Goal: Complete application form

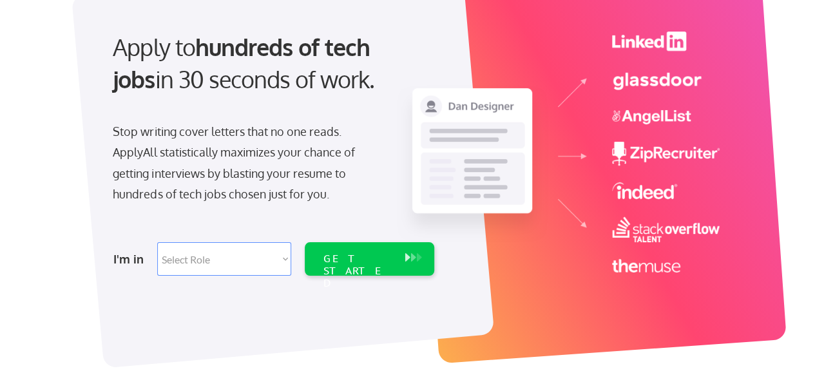
scroll to position [121, 0]
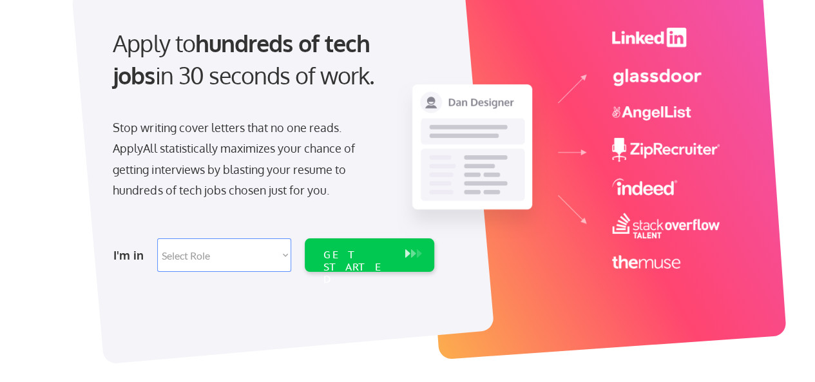
click at [283, 245] on select "Select Role Software Engineering Product Management Customer Success Sales UI/U…" at bounding box center [224, 254] width 134 height 33
select select ""sales""
click at [157, 238] on select "Select Role Software Engineering Product Management Customer Success Sales UI/U…" at bounding box center [224, 254] width 134 height 33
select select ""sales""
click at [281, 256] on select "Select Role Software Engineering Product Management Customer Success Sales UI/U…" at bounding box center [224, 254] width 134 height 33
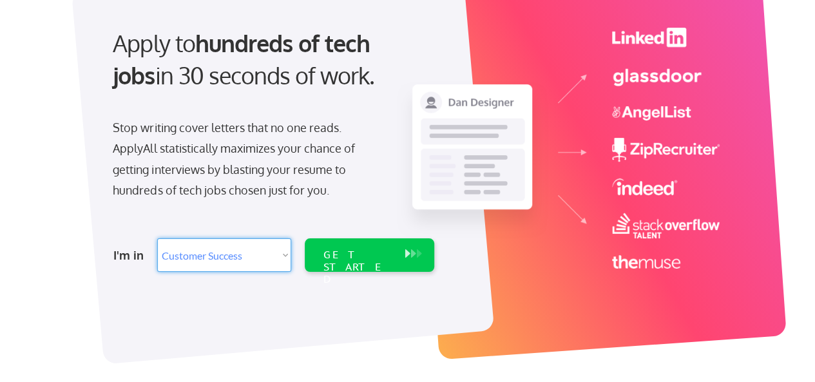
select select ""hr_recruiting""
click at [157, 238] on select "Select Role Software Engineering Product Management Customer Success Sales UI/U…" at bounding box center [224, 254] width 134 height 33
select select ""hr_recruiting""
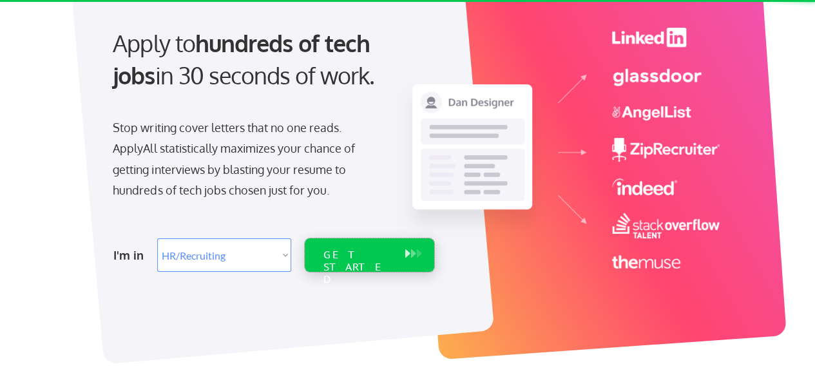
click at [357, 262] on div "GET STARTED" at bounding box center [357, 254] width 82 height 33
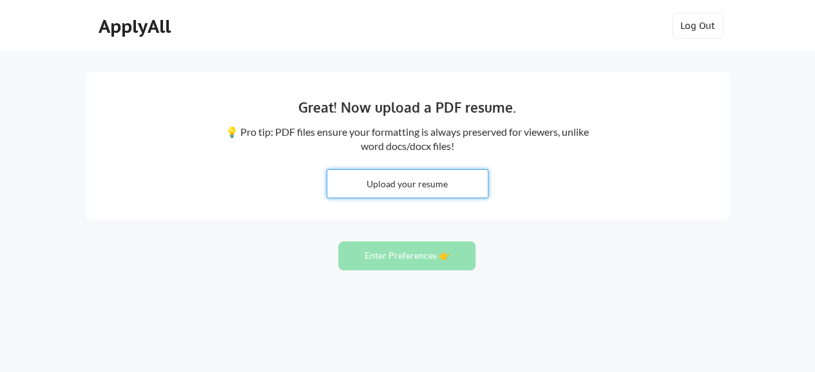
click at [419, 183] on input "file" at bounding box center [407, 184] width 160 height 28
type input "C:\fakepath\Megan S. Smith Resume.pdf"
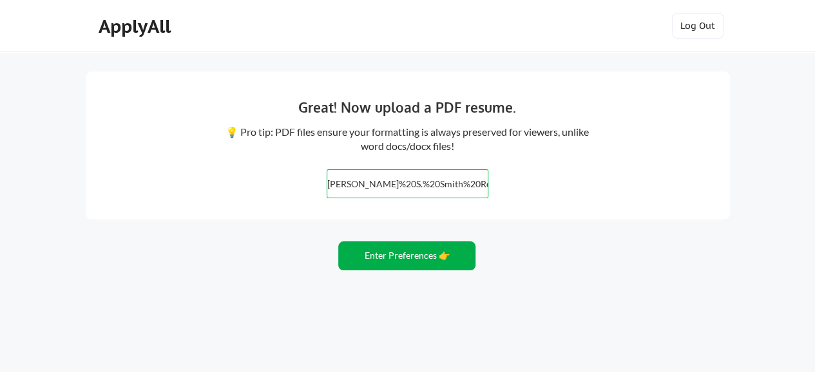
click at [425, 262] on button "Enter Preferences 👉" at bounding box center [406, 256] width 137 height 29
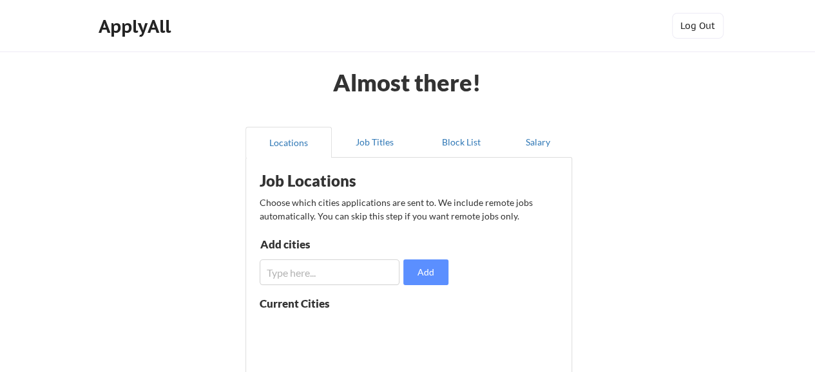
click at [354, 264] on input "input" at bounding box center [330, 273] width 140 height 26
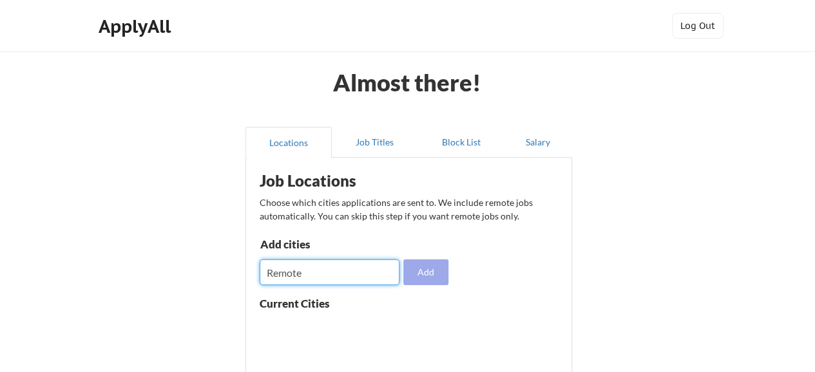
type input "Remote"
click at [422, 278] on button "Add" at bounding box center [425, 273] width 45 height 26
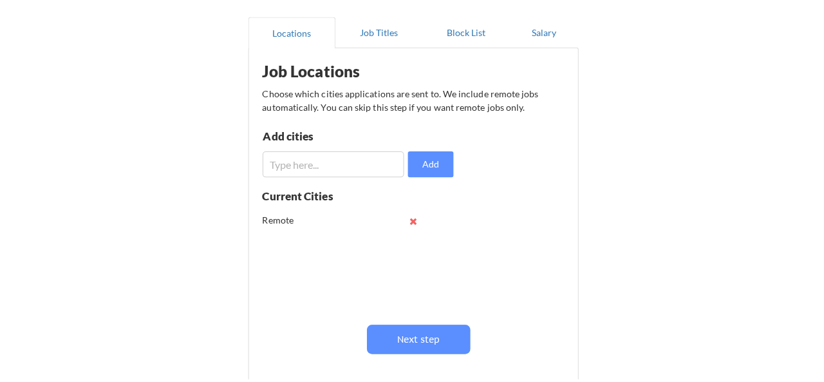
scroll to position [115, 0]
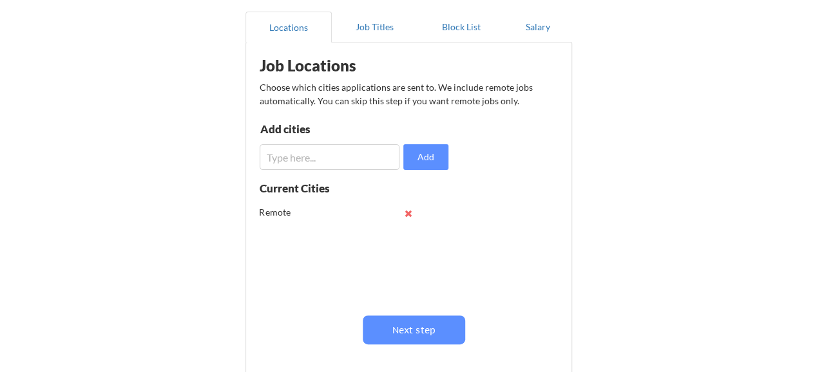
click at [372, 159] on input "input" at bounding box center [330, 157] width 140 height 26
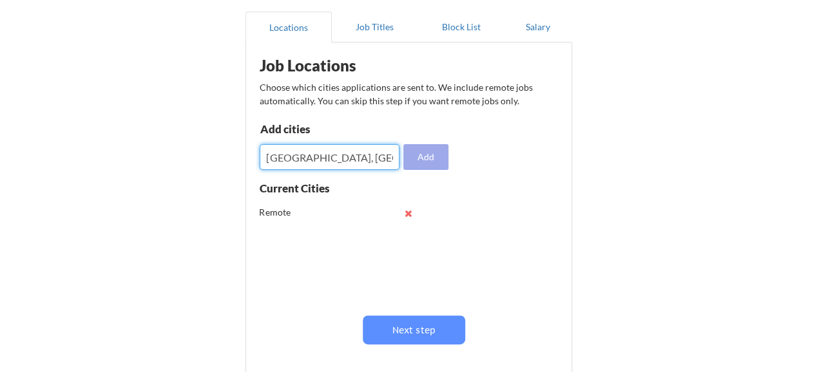
type input "[GEOGRAPHIC_DATA], [GEOGRAPHIC_DATA]"
click at [426, 166] on button "Add" at bounding box center [425, 157] width 45 height 26
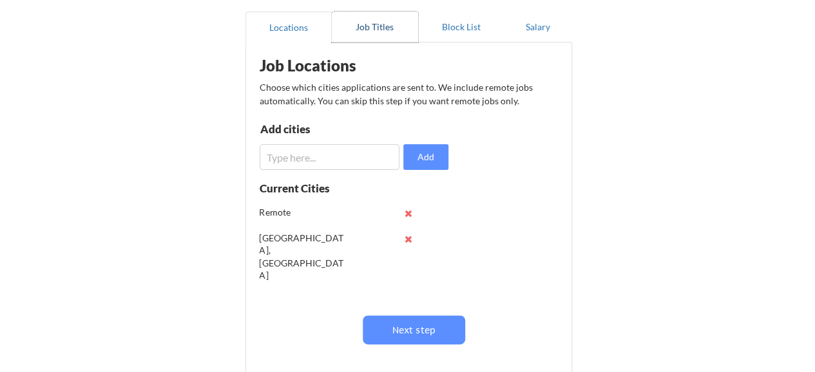
click at [372, 22] on button "Job Titles" at bounding box center [375, 27] width 86 height 31
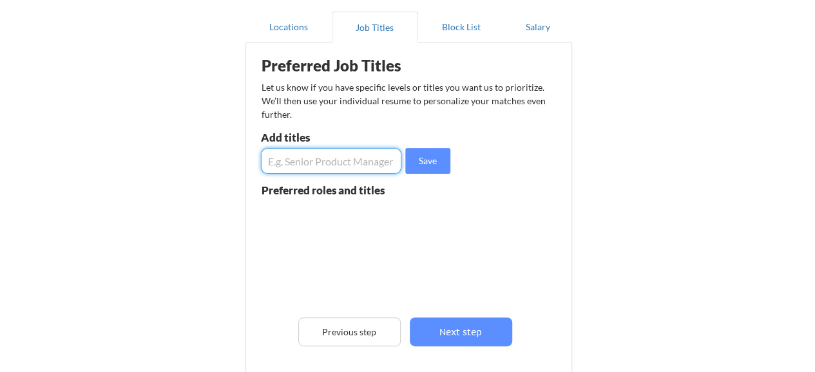
click at [349, 165] on input "input" at bounding box center [331, 161] width 141 height 26
type input "Customer Success Manager"
click at [420, 164] on button "Save" at bounding box center [427, 161] width 45 height 26
click at [348, 164] on input "input" at bounding box center [331, 161] width 141 height 26
type input "HR Generalist"
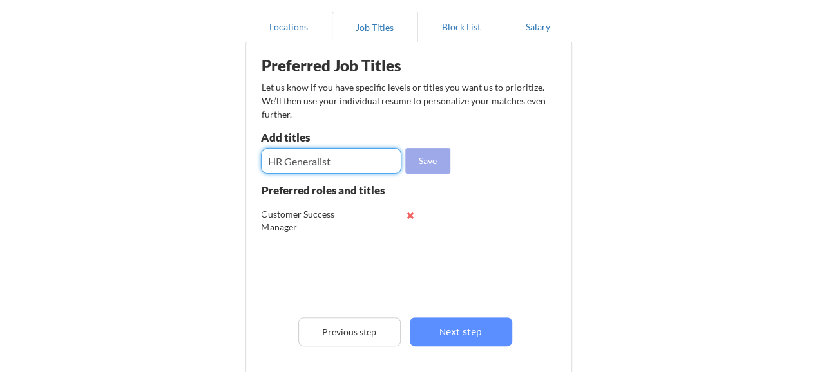
click at [426, 164] on button "Save" at bounding box center [427, 161] width 45 height 26
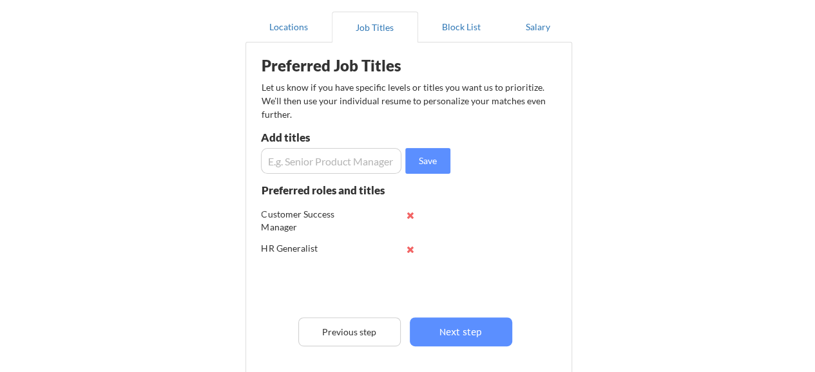
click at [343, 163] on input "input" at bounding box center [331, 161] width 141 height 26
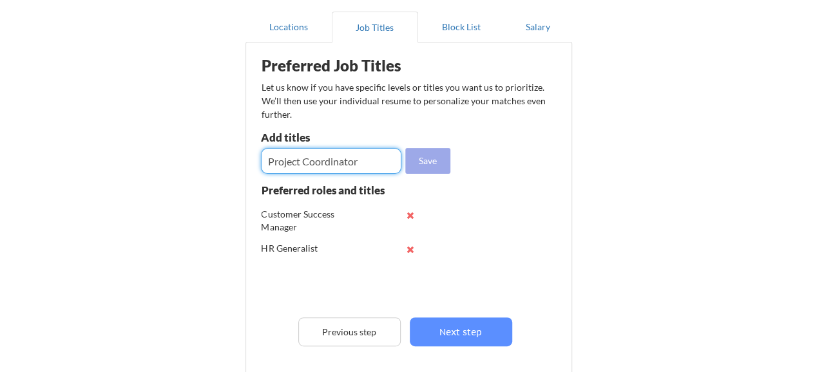
type input "Project Coordinator"
click at [418, 163] on button "Save" at bounding box center [427, 161] width 45 height 26
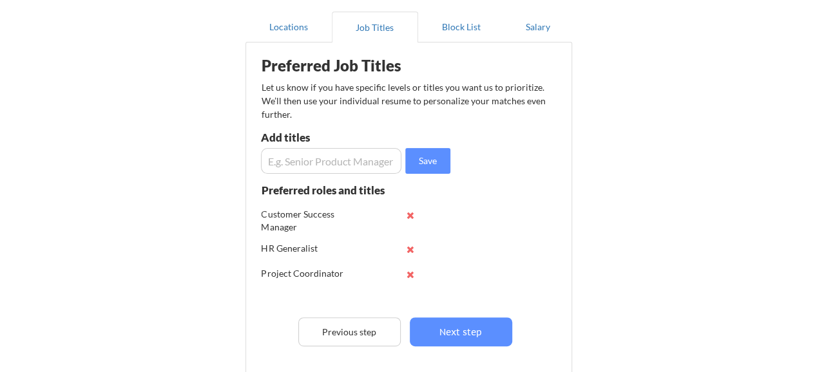
click at [343, 157] on input "input" at bounding box center [331, 161] width 141 height 26
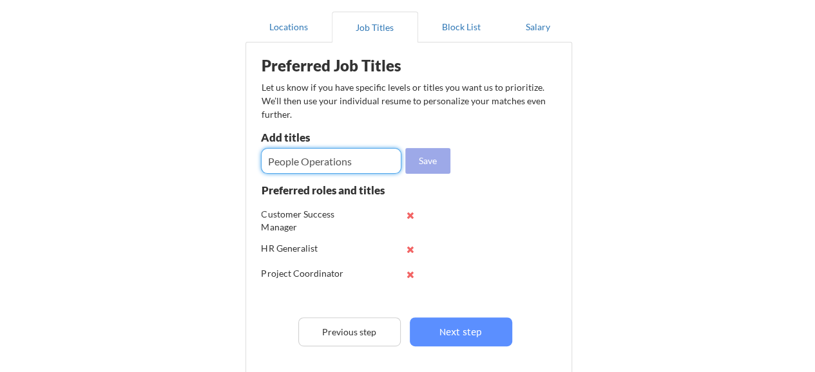
type input "People Operations"
click at [432, 166] on button "Save" at bounding box center [427, 161] width 45 height 26
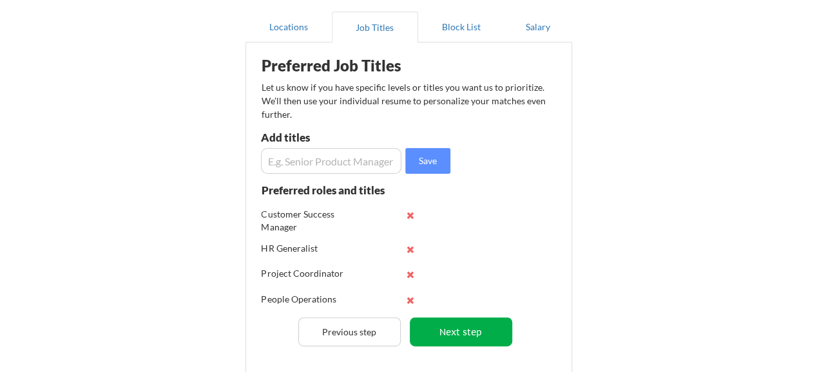
click at [466, 334] on button "Next step" at bounding box center [461, 332] width 102 height 29
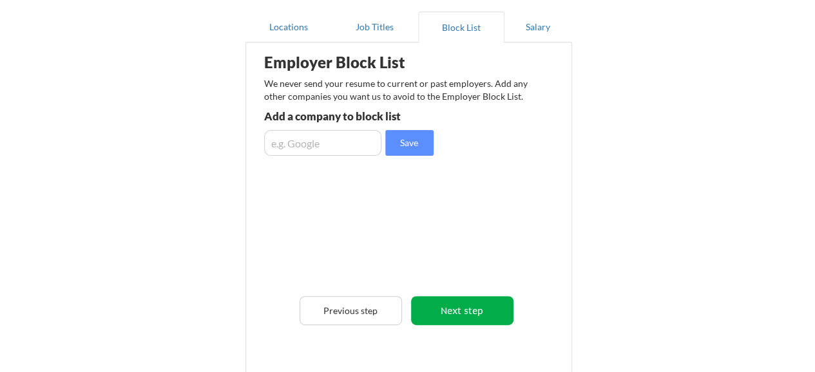
click at [456, 305] on button "Next step" at bounding box center [462, 310] width 102 height 29
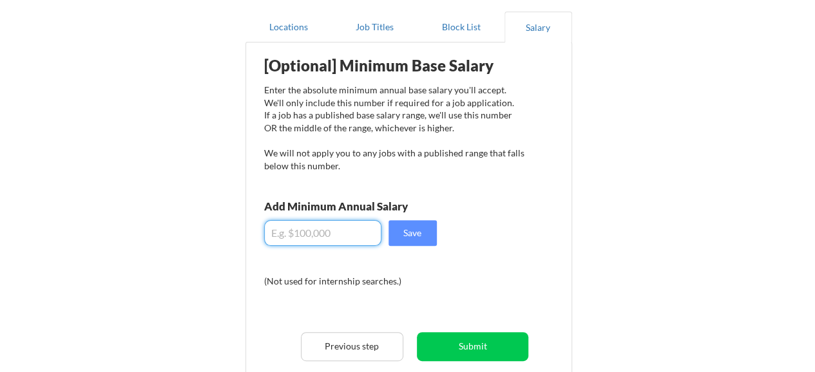
click at [335, 233] on input "input" at bounding box center [322, 233] width 117 height 26
type input "$0"
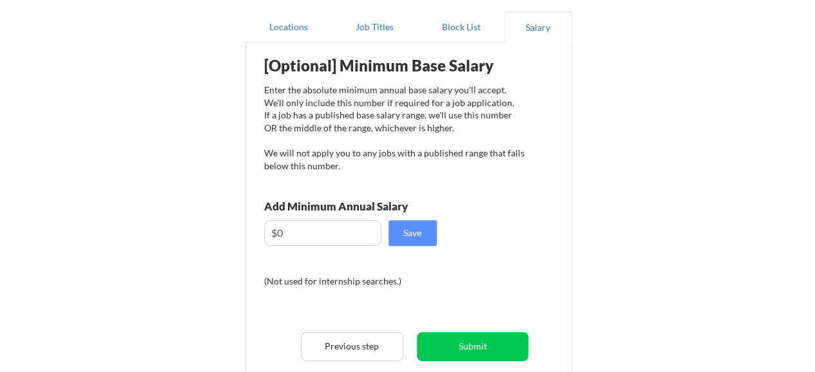
click at [308, 237] on input "input" at bounding box center [322, 233] width 117 height 26
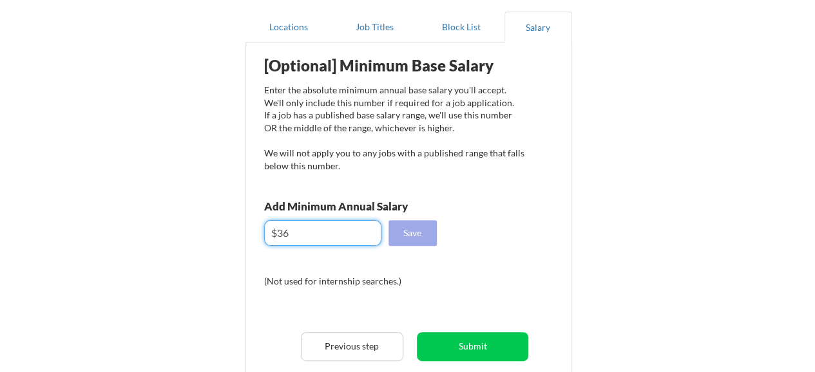
type input "$36"
click at [406, 240] on button "Save" at bounding box center [412, 233] width 48 height 26
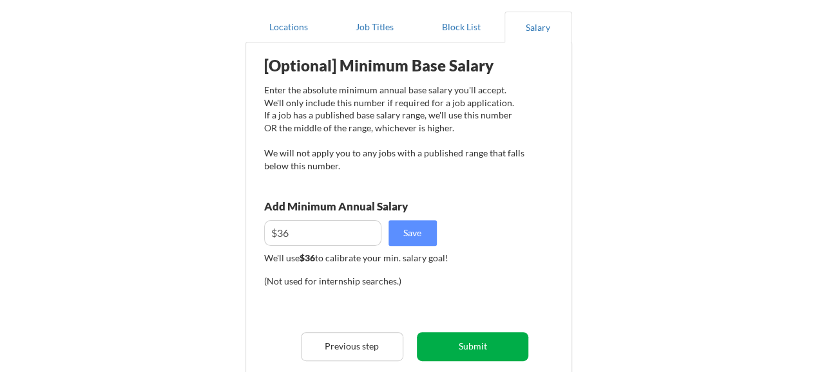
click at [472, 351] on button "Submit" at bounding box center [472, 346] width 111 height 29
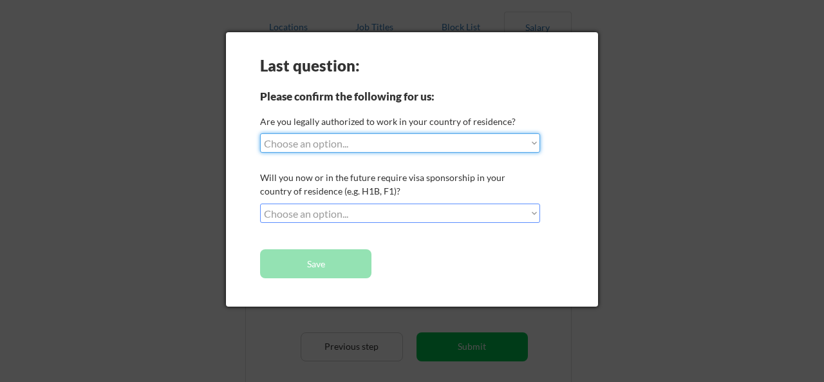
click at [440, 142] on select "Choose an option... Yes, I am a [DEMOGRAPHIC_DATA] Citizen Yes, I am a [DEMOGRA…" at bounding box center [400, 142] width 280 height 19
select select ""yes__i_am_a_[DEMOGRAPHIC_DATA]""
click at [260, 133] on select "Choose an option... Yes, I am a [DEMOGRAPHIC_DATA] Citizen Yes, I am a [DEMOGRA…" at bounding box center [400, 142] width 280 height 19
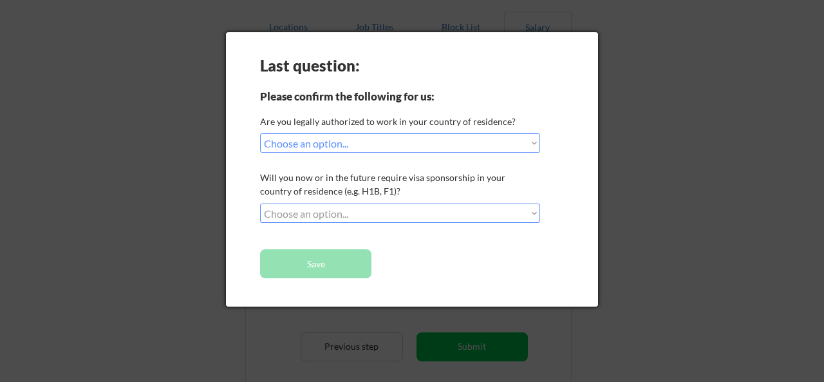
click at [366, 216] on select "Choose an option... No, I will not need sponsorship Yes, I will need sponsorship" at bounding box center [400, 213] width 280 height 19
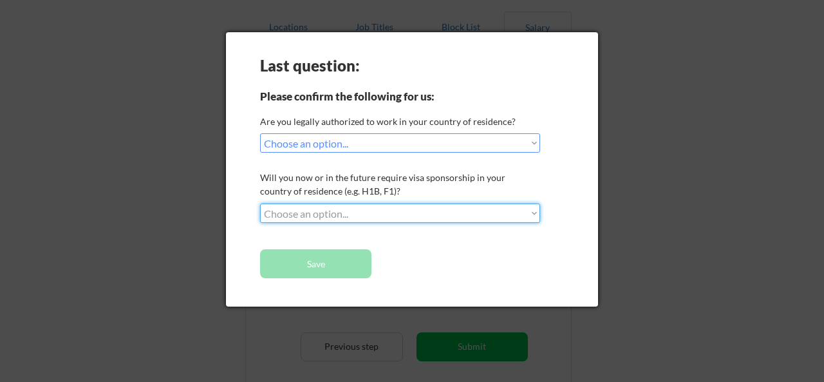
select select ""no__i_will_not_need_sponsorship""
click at [260, 204] on select "Choose an option... No, I will not need sponsorship Yes, I will need sponsorship" at bounding box center [400, 213] width 280 height 19
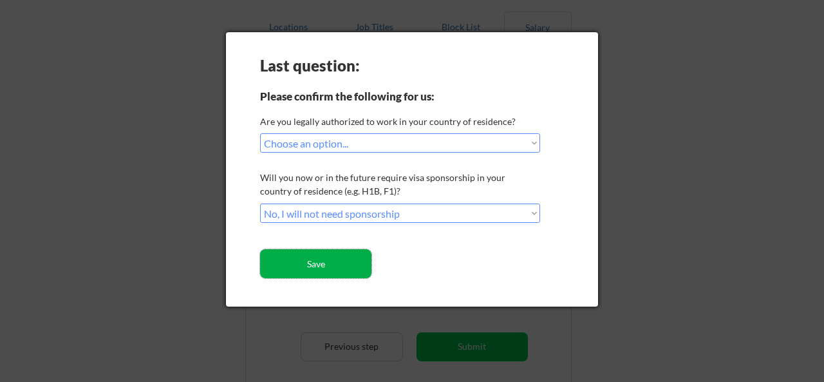
click at [347, 262] on button "Save" at bounding box center [315, 263] width 111 height 29
